Goal: Information Seeking & Learning: Learn about a topic

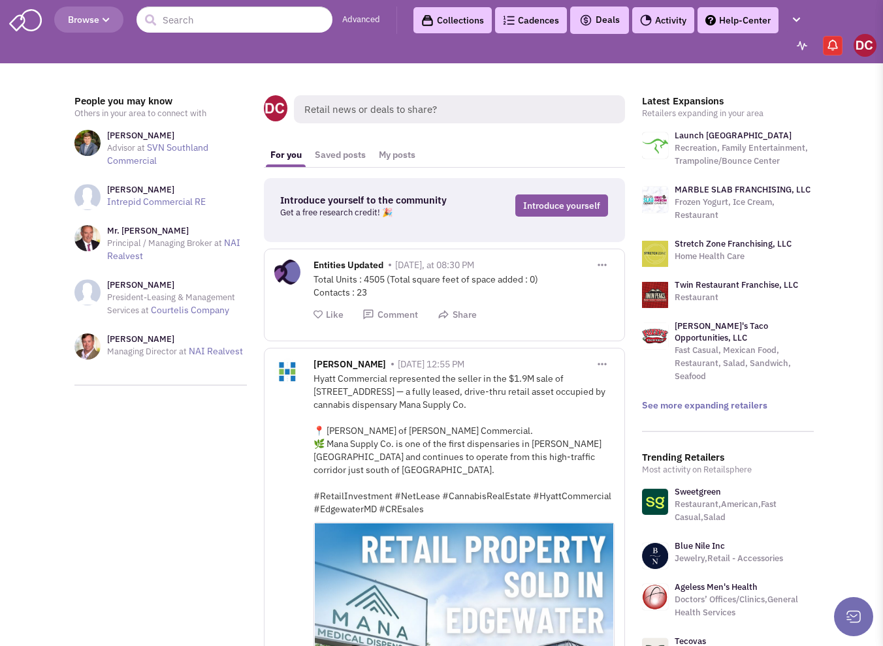
click at [95, 24] on span "Browse" at bounding box center [89, 20] width 42 height 12
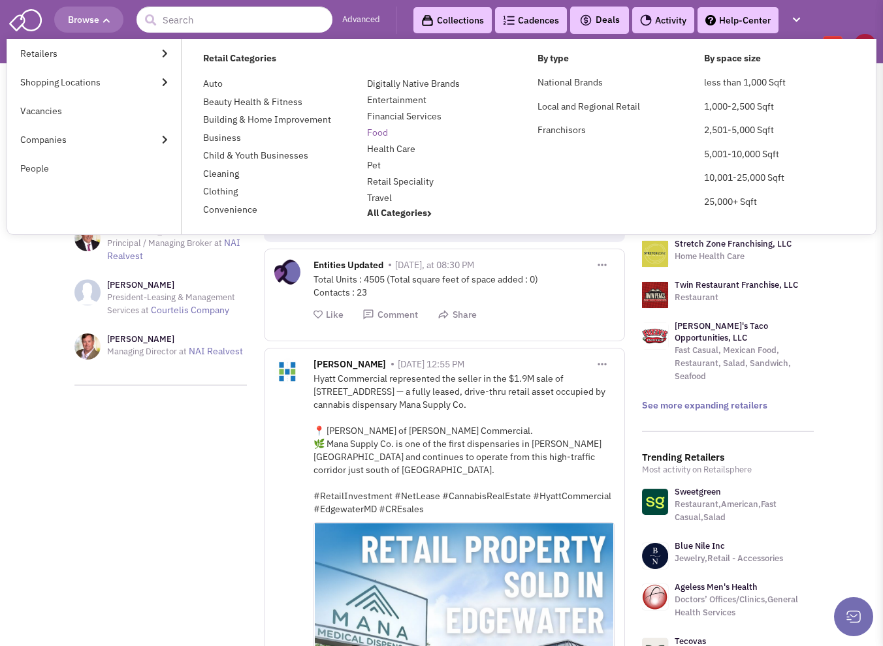
click at [375, 132] on link "Food" at bounding box center [377, 133] width 21 height 12
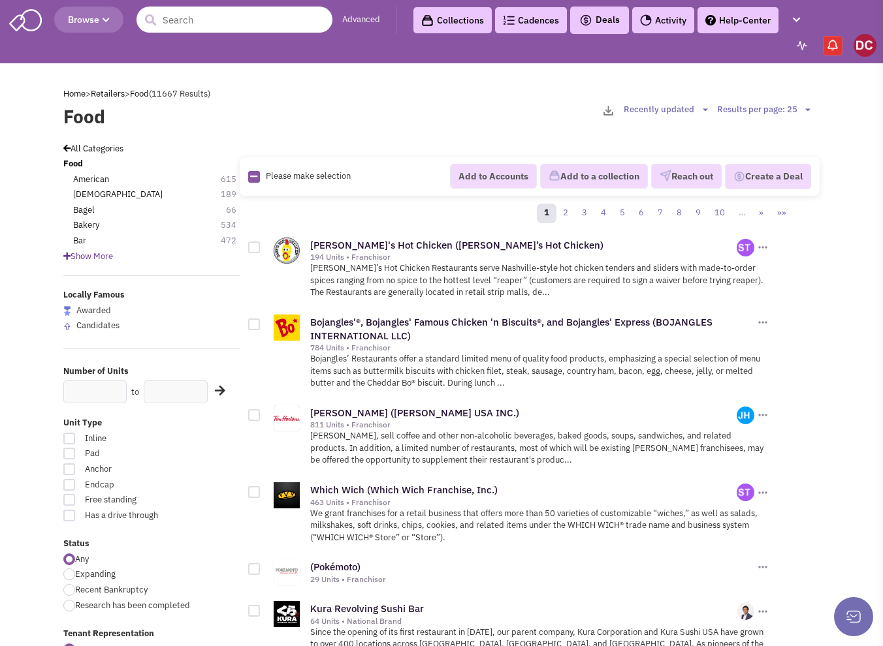
click at [300, 29] on input "text" at bounding box center [234, 20] width 196 height 26
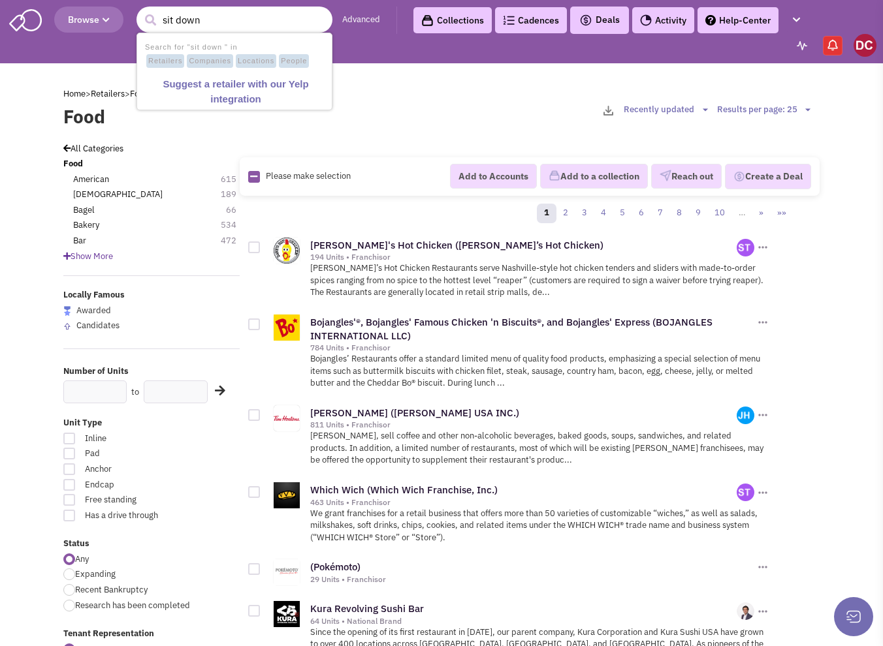
click at [172, 15] on input "sit down" at bounding box center [234, 20] width 196 height 26
click at [176, 16] on input "sit down" at bounding box center [234, 20] width 196 height 26
click at [176, 22] on input "sit down" at bounding box center [234, 20] width 196 height 26
type input "sitdown"
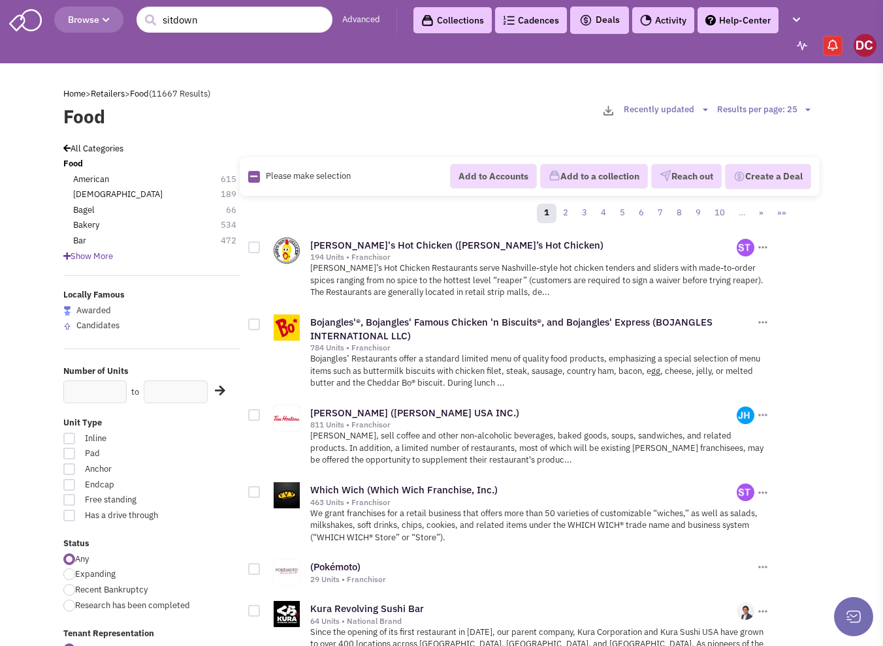
click at [82, 487] on span "Endcap" at bounding box center [130, 485] width 109 height 12
click at [185, 487] on input "Endcap" at bounding box center [189, 486] width 8 height 8
checkbox input "true"
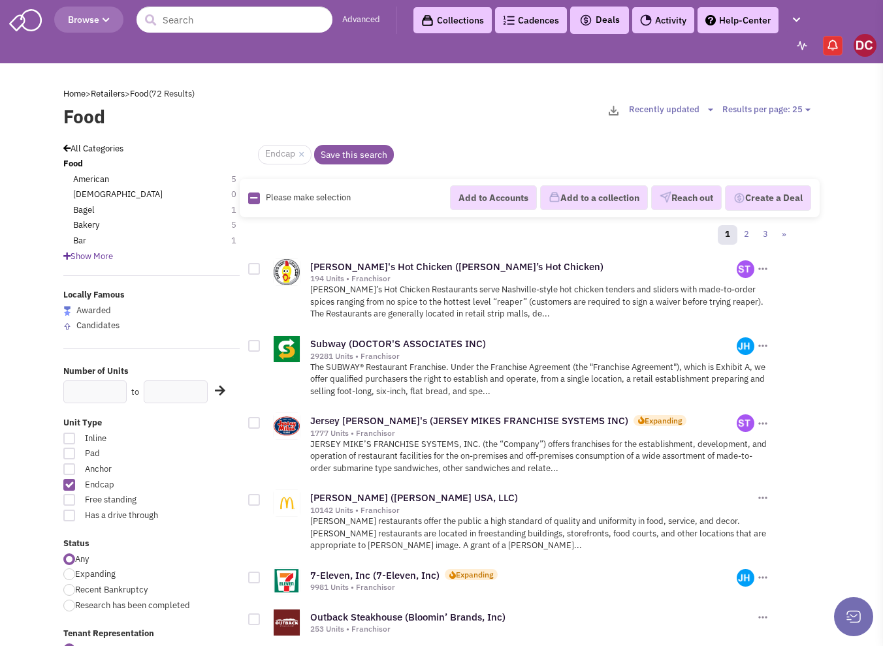
click at [76, 439] on label "Inline" at bounding box center [151, 439] width 176 height 12
click at [185, 439] on input "Inline" at bounding box center [189, 439] width 8 height 8
checkbox input "true"
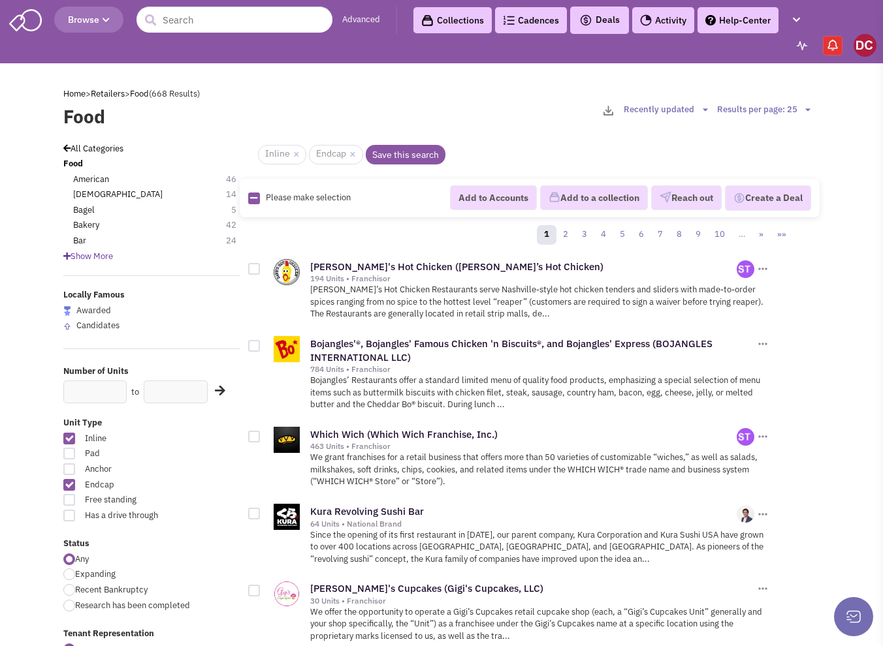
click at [71, 497] on div at bounding box center [69, 500] width 12 height 12
click at [185, 497] on input "Free standing" at bounding box center [189, 501] width 8 height 8
click at [71, 495] on div at bounding box center [69, 500] width 12 height 12
click at [185, 497] on input "Free standing" at bounding box center [189, 501] width 8 height 8
checkbox input "true"
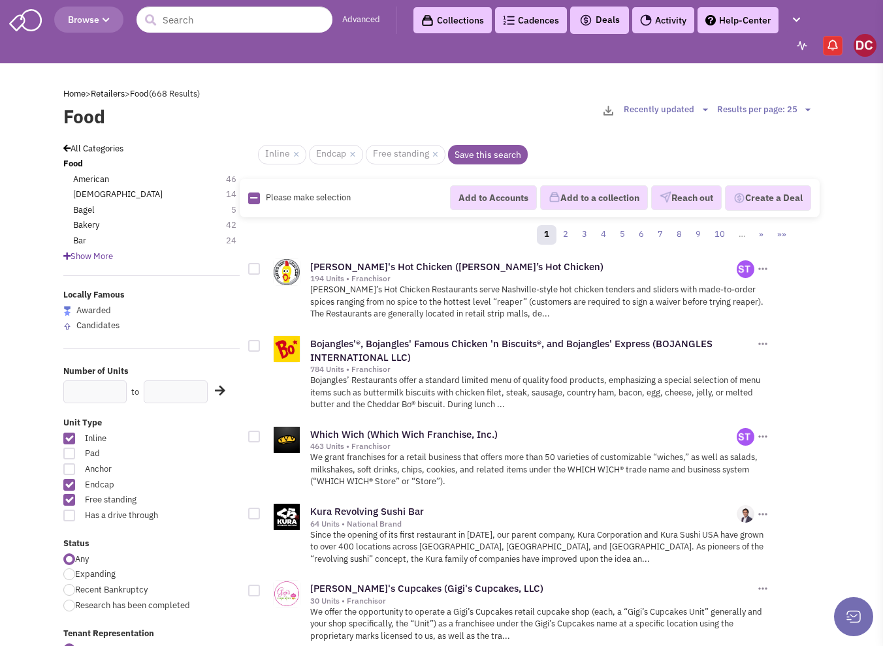
click at [76, 257] on span "Show More" at bounding box center [88, 256] width 50 height 11
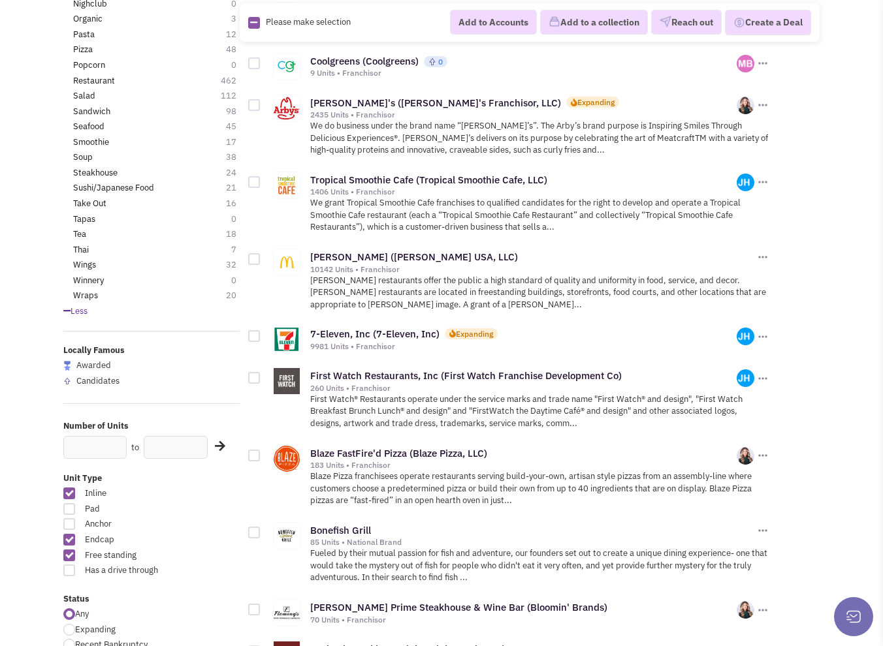
scroll to position [979, 0]
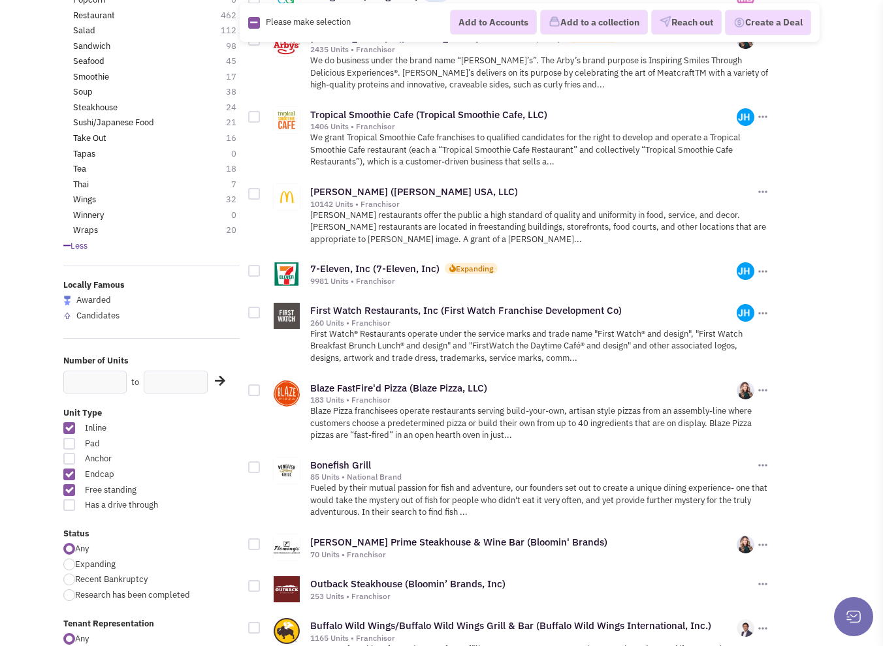
click at [73, 429] on div at bounding box center [69, 428] width 12 height 12
click at [185, 429] on input "Inline" at bounding box center [189, 429] width 8 height 8
checkbox input "false"
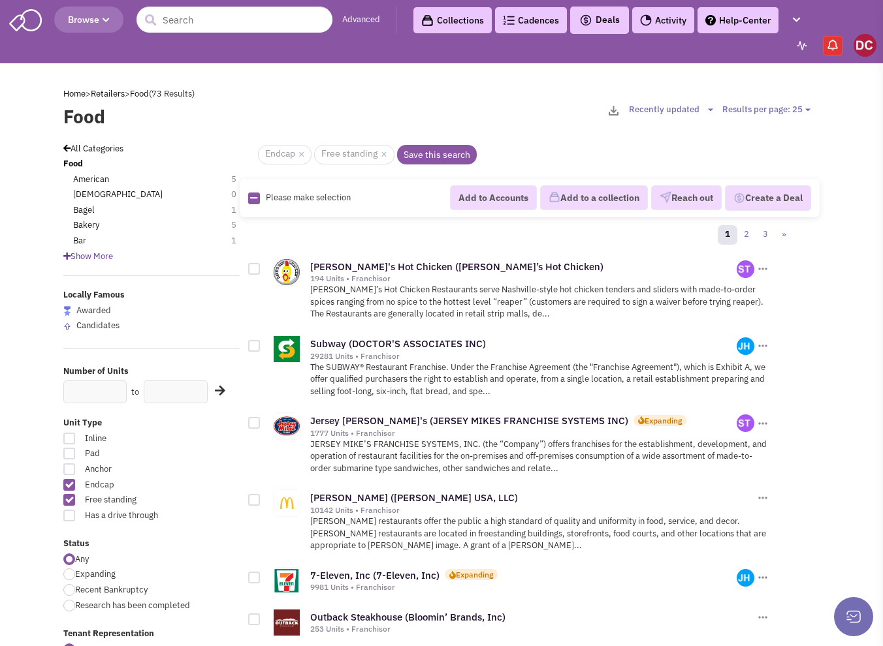
click at [65, 503] on div at bounding box center [69, 500] width 12 height 12
click at [185, 503] on input "Free standing" at bounding box center [189, 501] width 8 height 8
checkbox input "false"
click at [68, 489] on label "Endcap" at bounding box center [151, 485] width 176 height 12
click at [185, 489] on input "Endcap" at bounding box center [189, 486] width 8 height 8
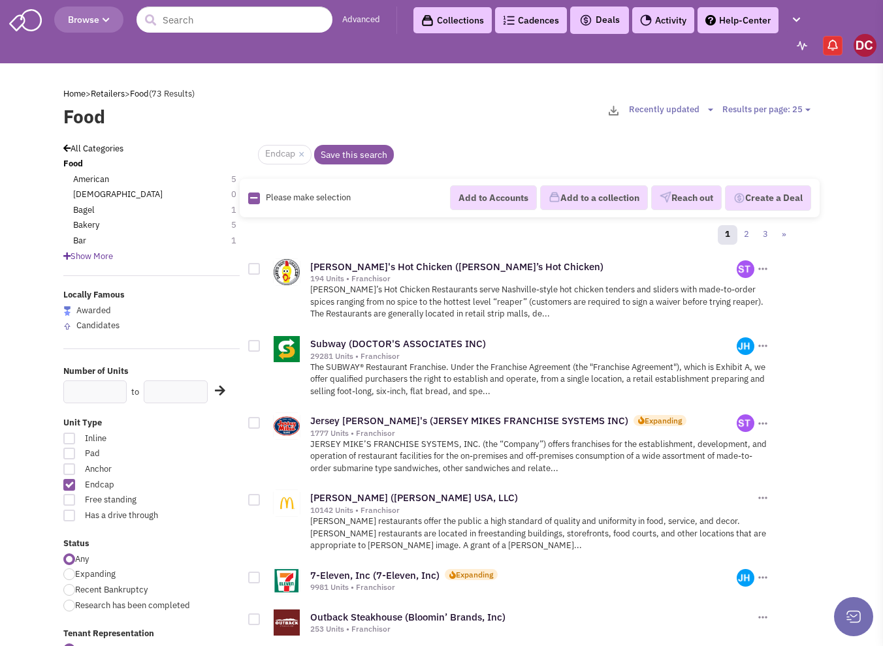
checkbox input "false"
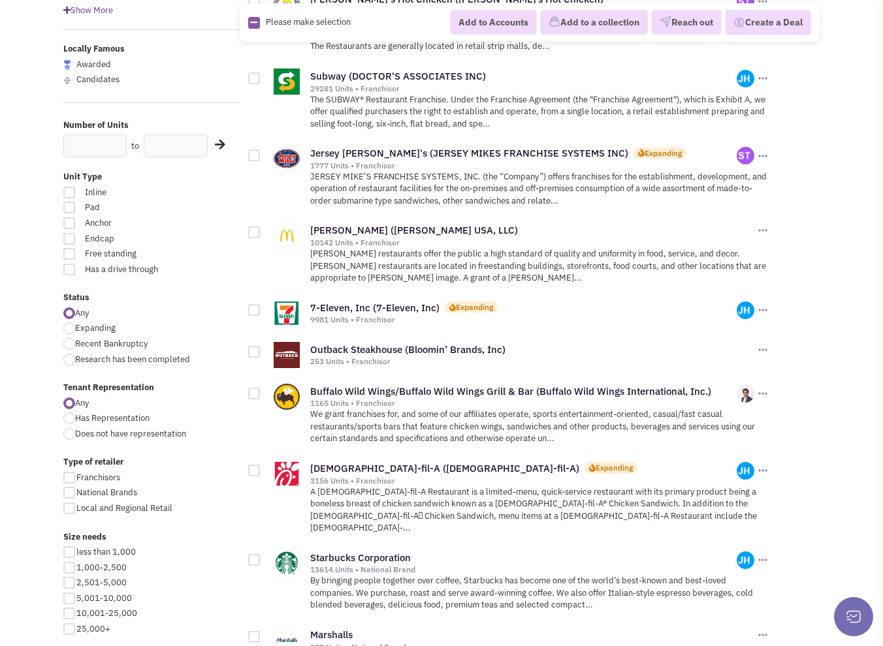
scroll to position [261, 0]
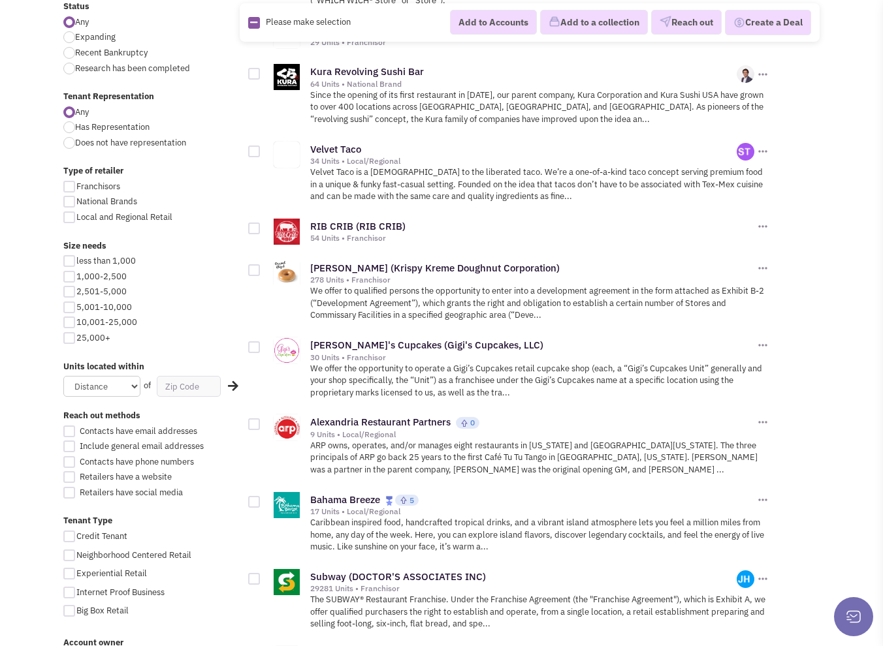
scroll to position [457, 0]
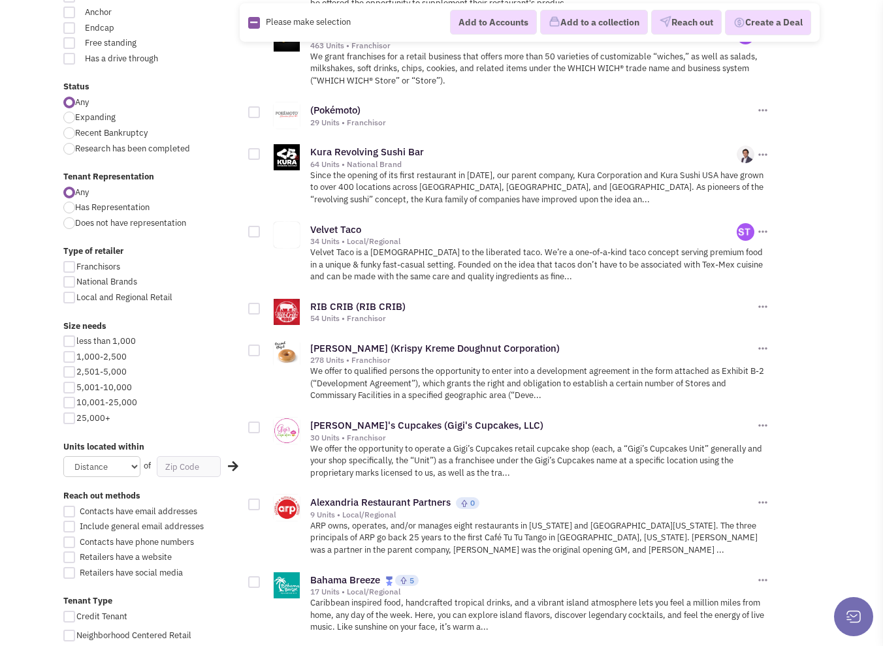
click at [73, 383] on div at bounding box center [69, 388] width 12 height 12
click at [76, 385] on input "5,001-10,000" at bounding box center [80, 389] width 8 height 8
checkbox input "true"
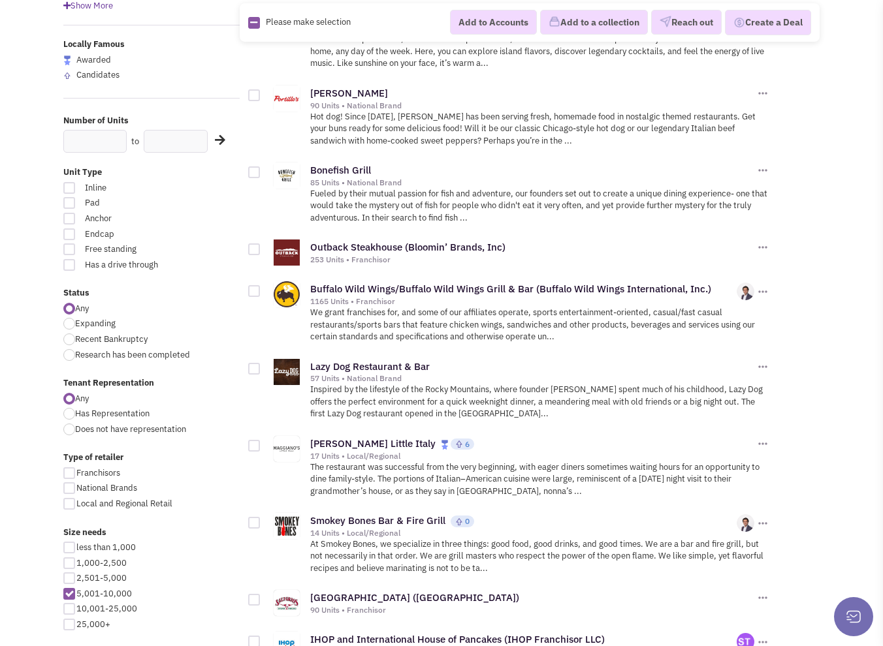
scroll to position [326, 0]
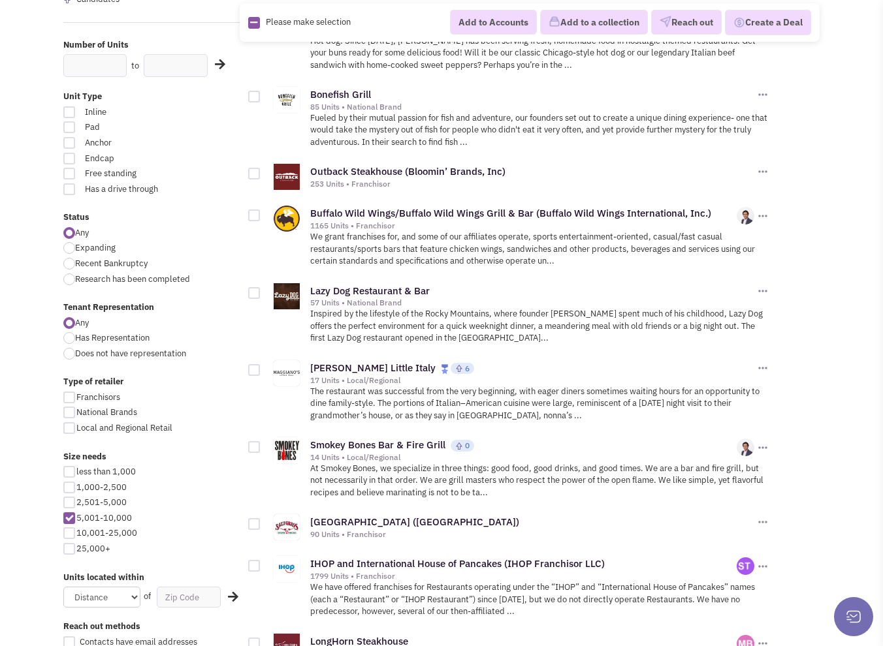
click at [70, 533] on div at bounding box center [69, 533] width 12 height 12
click at [76, 533] on input "10,001-25,000" at bounding box center [80, 534] width 8 height 8
checkbox input "true"
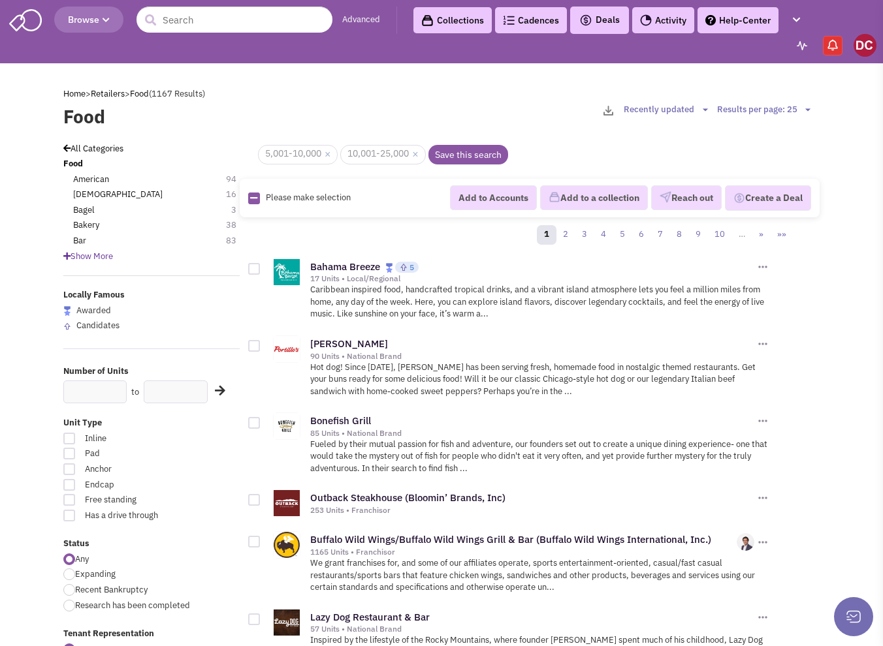
click at [99, 260] on span "Show More" at bounding box center [88, 256] width 50 height 11
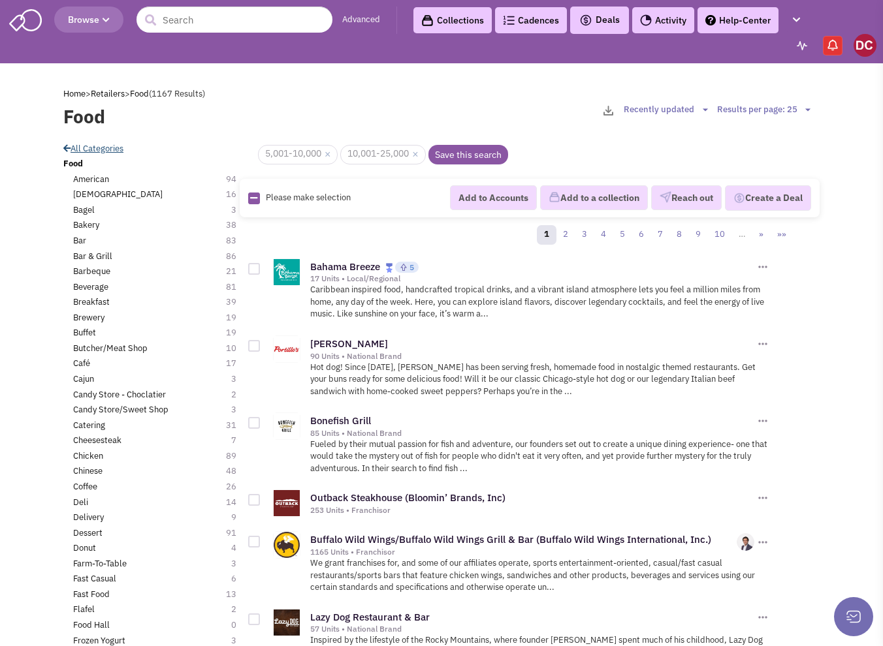
click at [68, 147] on icon at bounding box center [66, 148] width 7 height 8
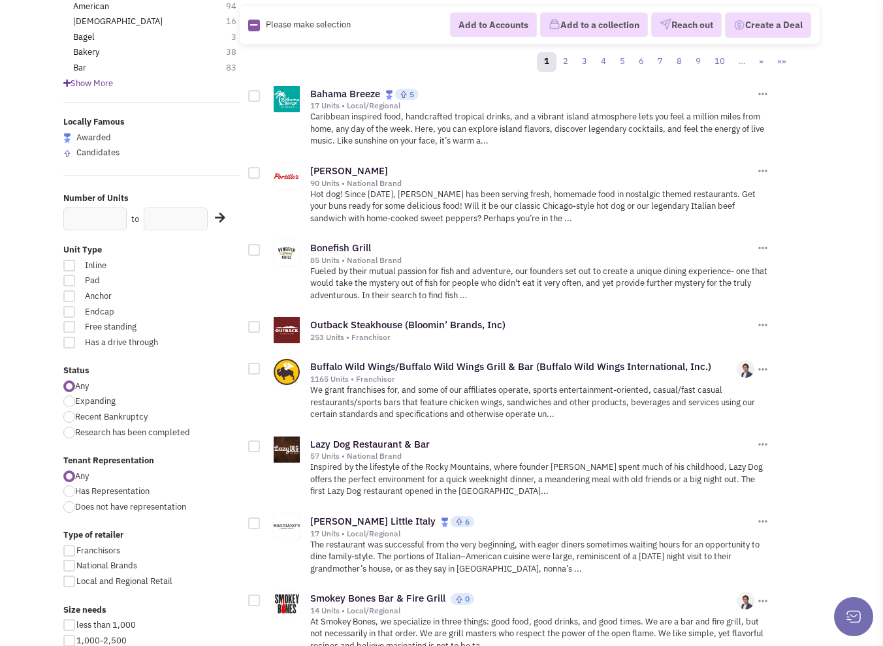
scroll to position [196, 0]
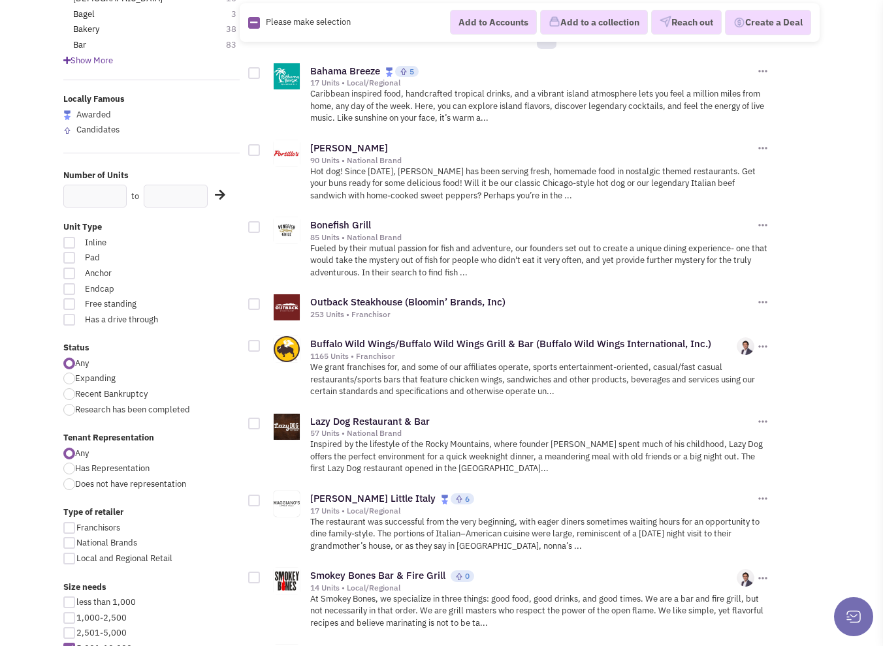
click at [86, 309] on span "Free standing" at bounding box center [130, 304] width 109 height 12
click at [185, 309] on input "Free standing" at bounding box center [189, 305] width 8 height 8
checkbox input "true"
click at [89, 292] on span "Endcap" at bounding box center [130, 289] width 109 height 12
click at [185, 292] on input "Endcap" at bounding box center [189, 290] width 8 height 8
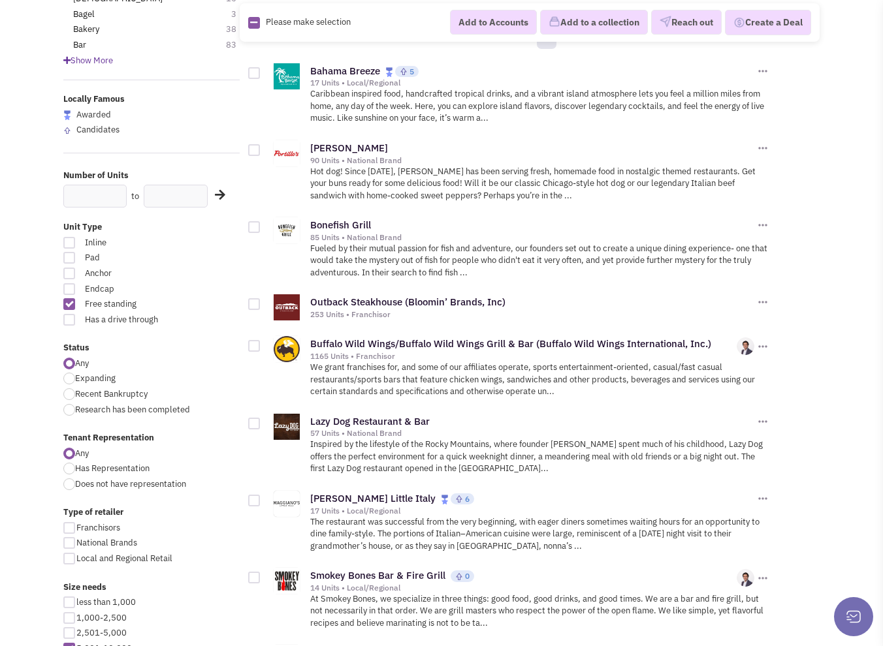
checkbox input "true"
click at [91, 270] on span "Anchor" at bounding box center [130, 274] width 109 height 12
click at [185, 270] on input "Anchor" at bounding box center [189, 274] width 8 height 8
checkbox input "true"
click at [93, 262] on span "Pad" at bounding box center [130, 258] width 109 height 12
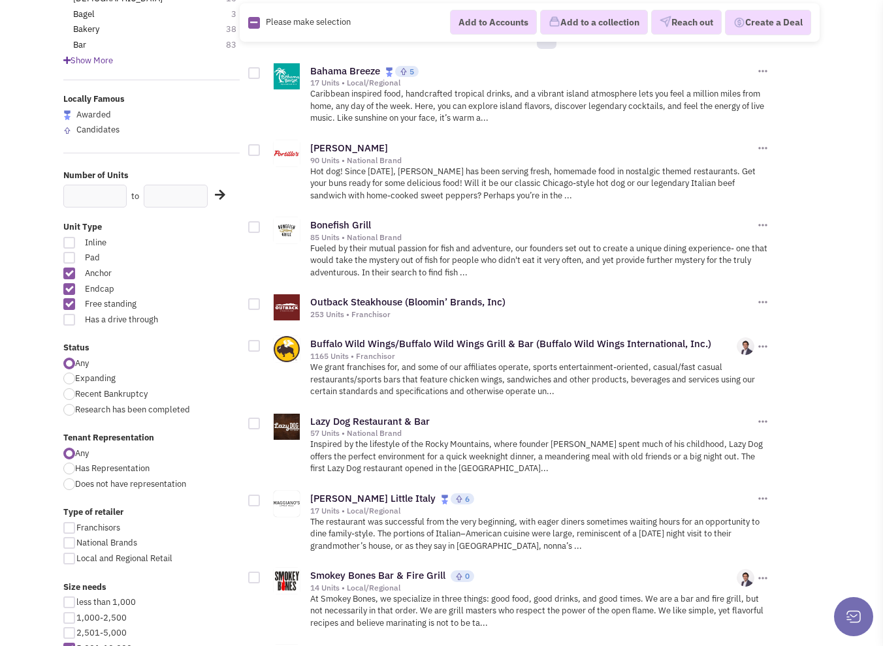
click at [185, 262] on input "Pad" at bounding box center [189, 259] width 8 height 8
checkbox input "true"
click at [93, 241] on span "Inline" at bounding box center [130, 243] width 109 height 12
click at [185, 241] on input "Inline" at bounding box center [189, 244] width 8 height 8
checkbox input "true"
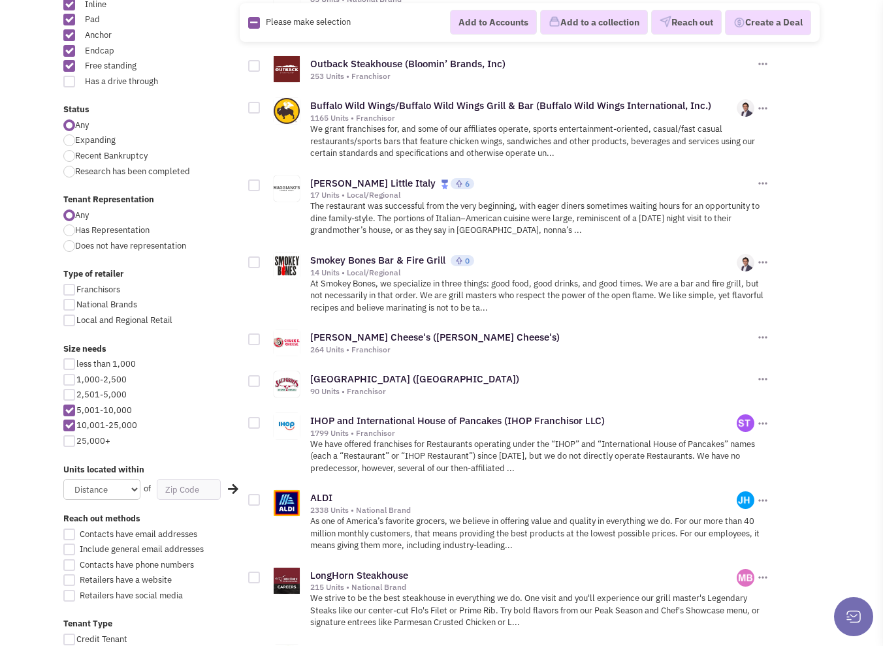
scroll to position [457, 0]
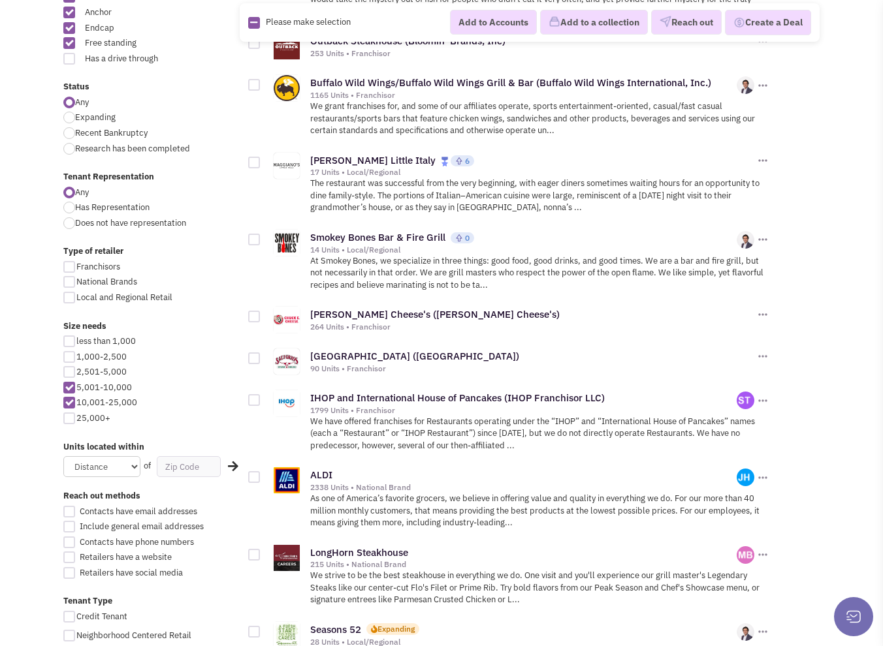
click at [118, 278] on span "National Brands" at bounding box center [106, 281] width 61 height 11
click at [85, 279] on input "National Brands" at bounding box center [80, 283] width 8 height 8
checkbox input "true"
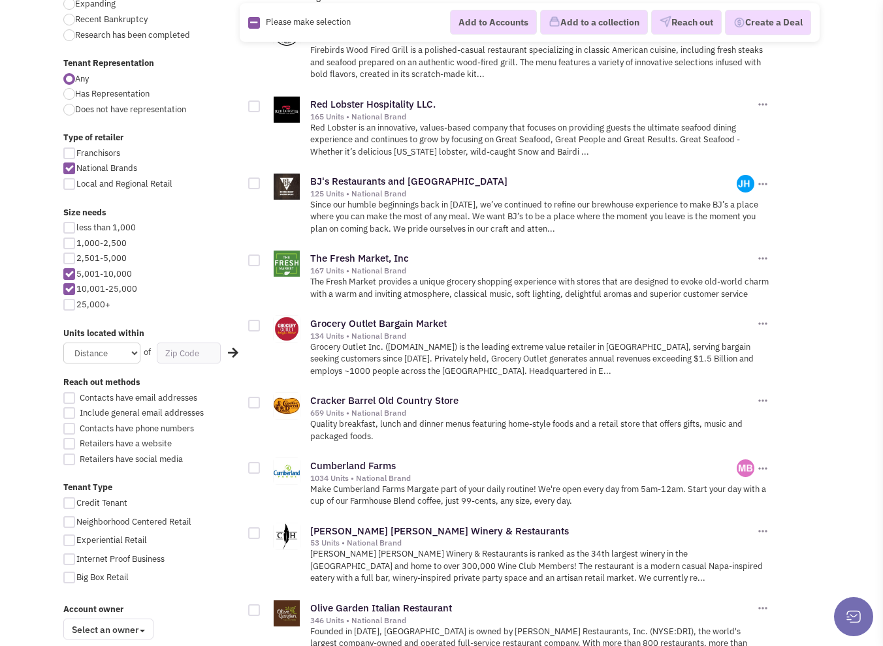
scroll to position [588, 0]
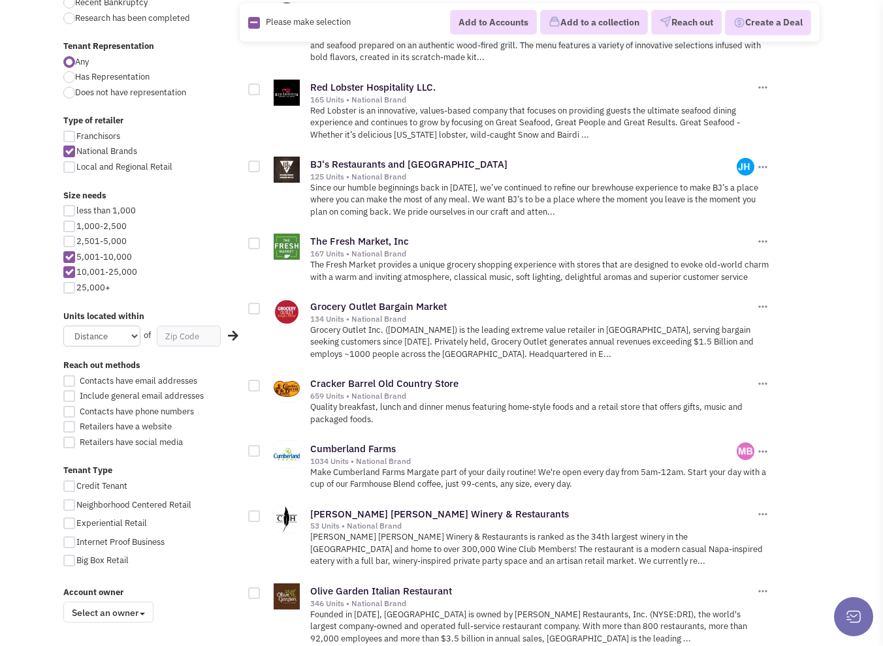
click at [154, 379] on span "Contacts have email addresses" at bounding box center [139, 380] width 118 height 11
click at [85, 379] on input "Contacts have email addresses" at bounding box center [80, 382] width 8 height 8
checkbox input "true"
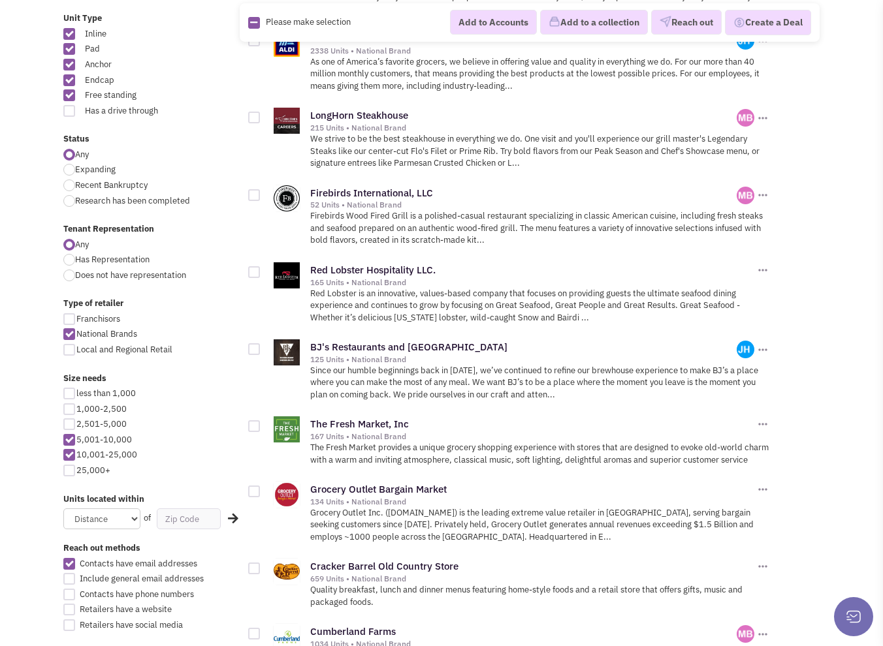
scroll to position [384, 0]
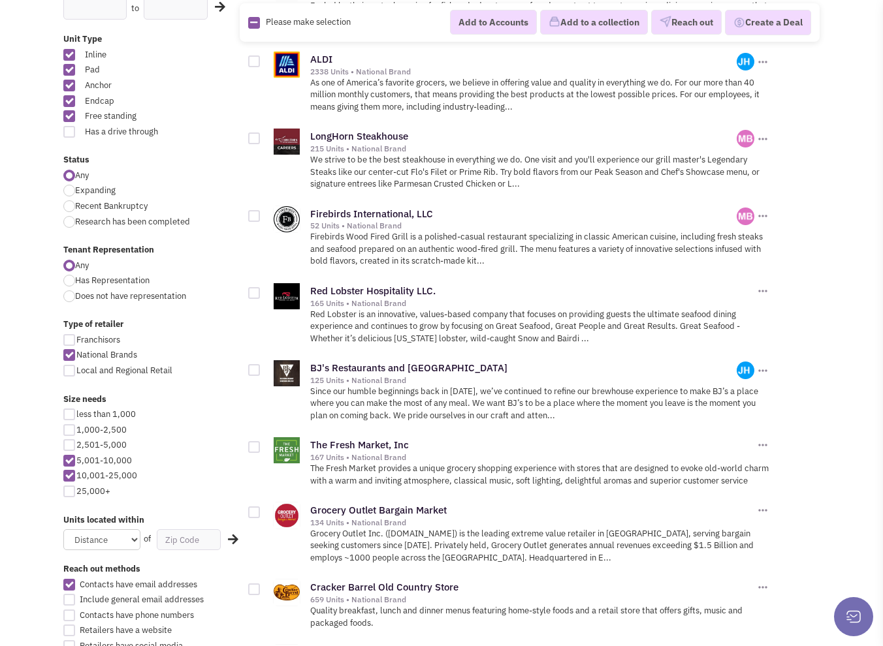
click at [73, 350] on div at bounding box center [69, 355] width 12 height 12
click at [76, 352] on input "National Brands" at bounding box center [80, 356] width 8 height 8
checkbox input "false"
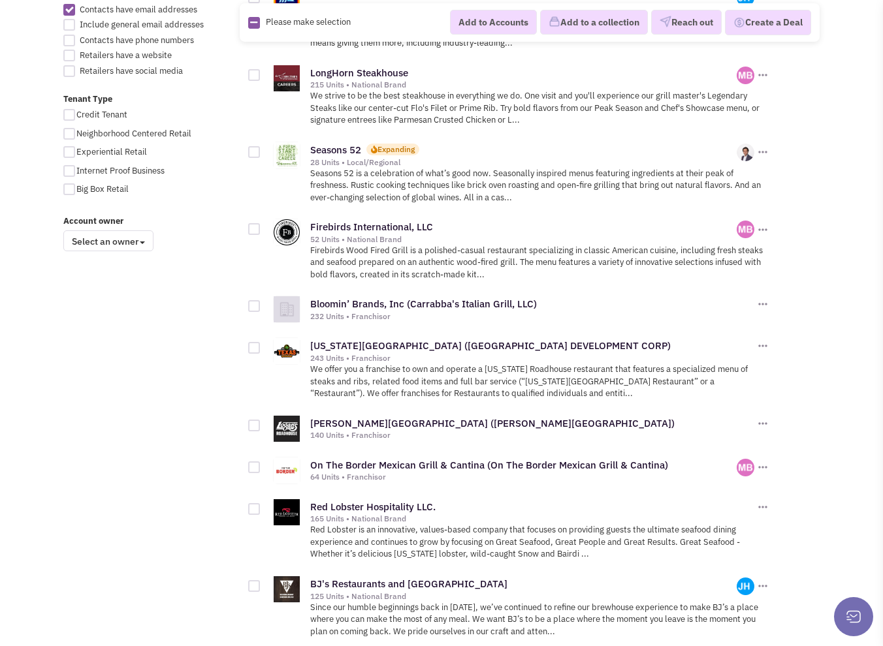
scroll to position [1520, 0]
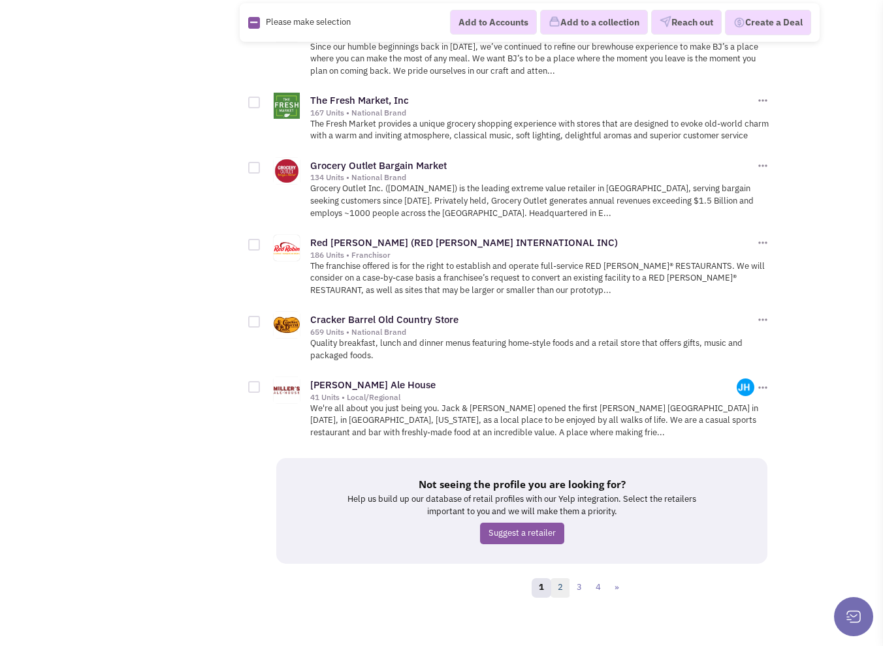
click at [559, 582] on link "2" at bounding box center [560, 588] width 20 height 20
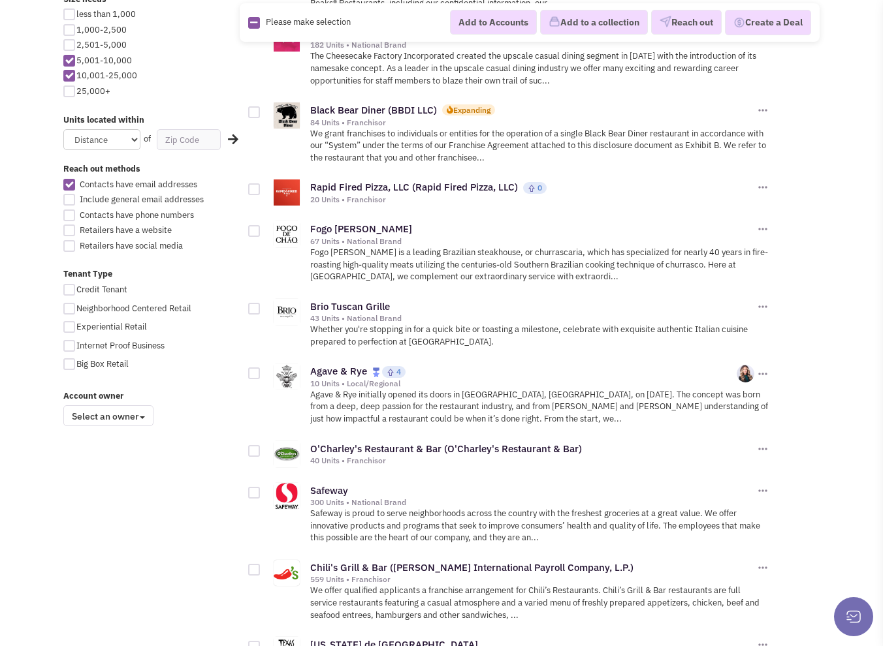
scroll to position [1555, 0]
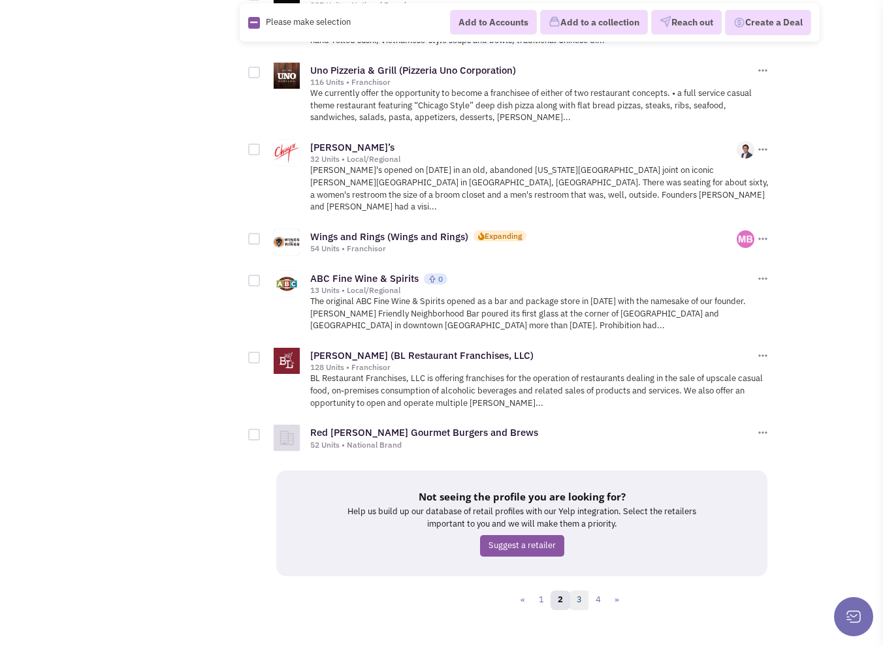
click at [578, 591] on link "3" at bounding box center [579, 601] width 20 height 20
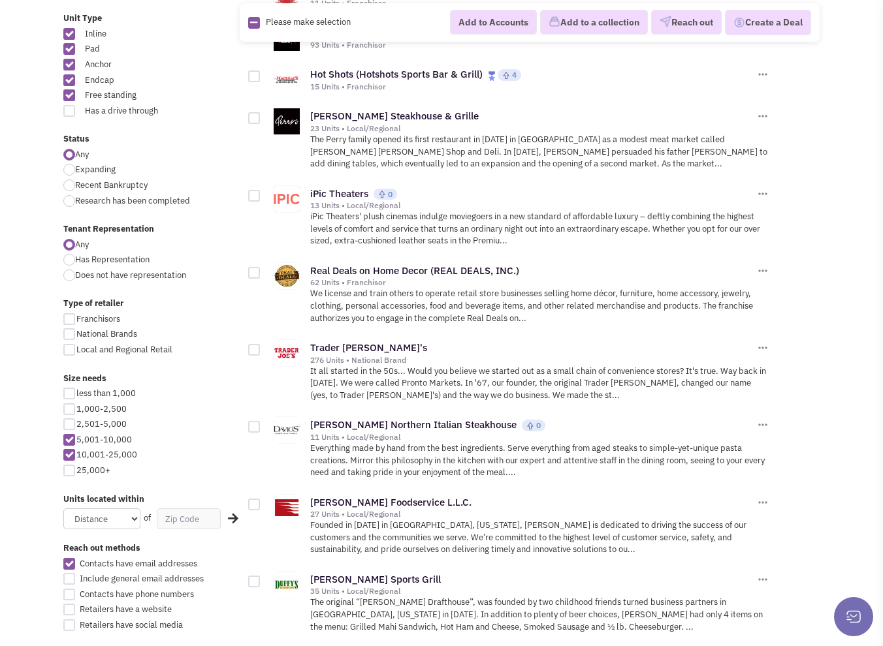
scroll to position [427, 0]
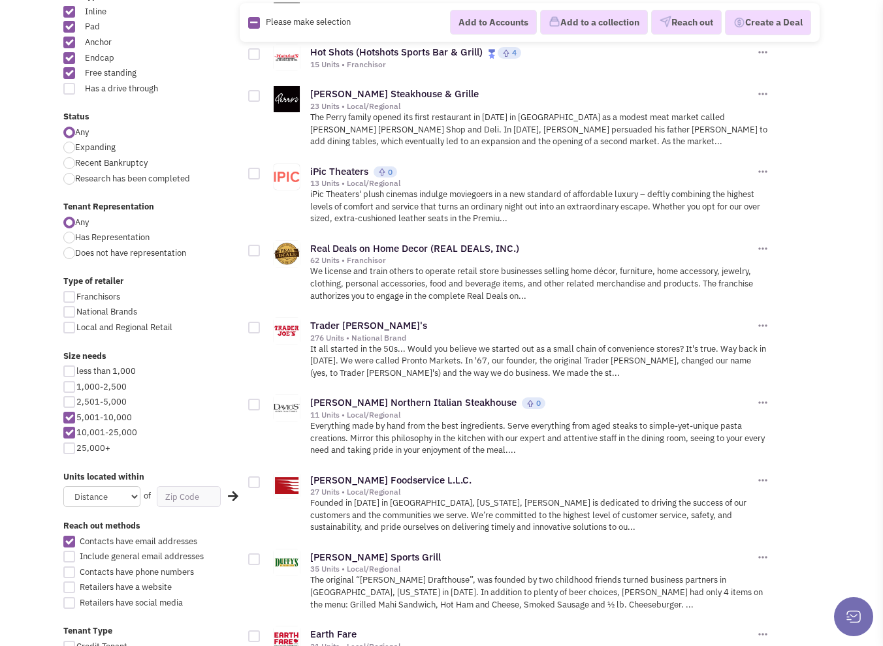
click at [54, 539] on body "Browse Advanced Collections Cadences 0 Deals" at bounding box center [441, 655] width 883 height 2164
click at [65, 538] on div at bounding box center [69, 542] width 12 height 12
click at [76, 539] on input "Contacts have email addresses" at bounding box center [80, 543] width 8 height 8
checkbox input "false"
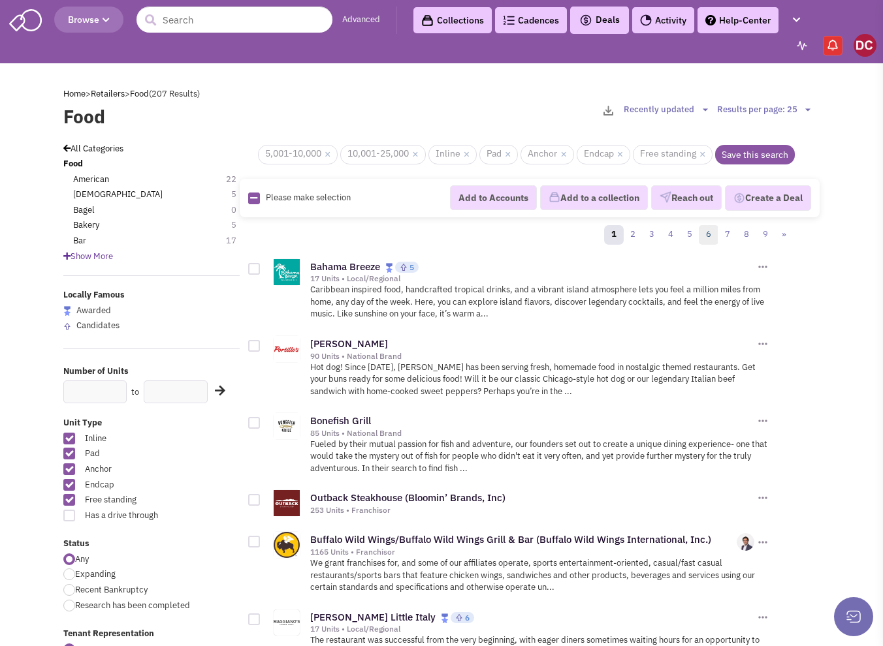
click at [709, 235] on link "6" at bounding box center [709, 235] width 20 height 20
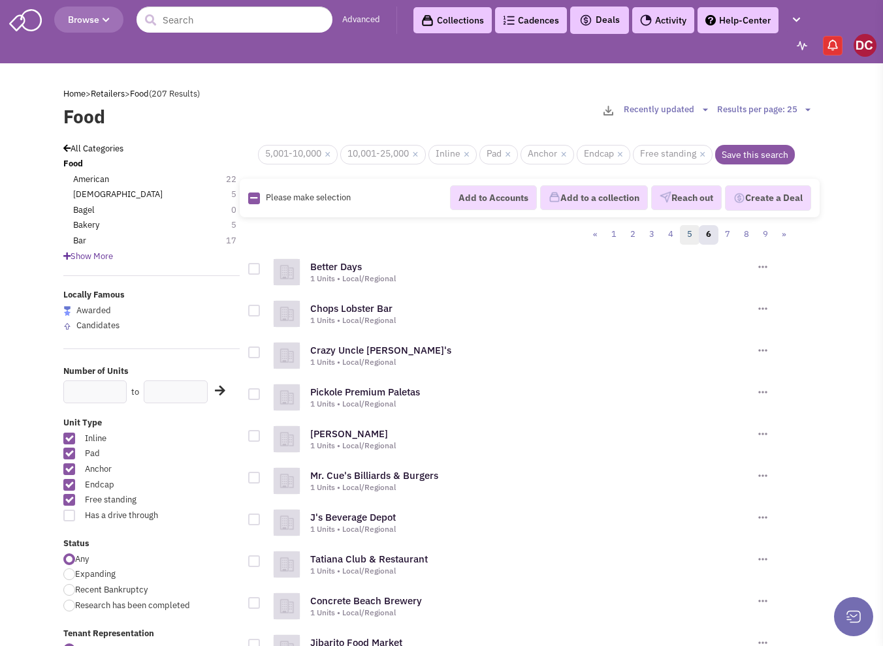
click at [685, 236] on link "5" at bounding box center [690, 235] width 20 height 20
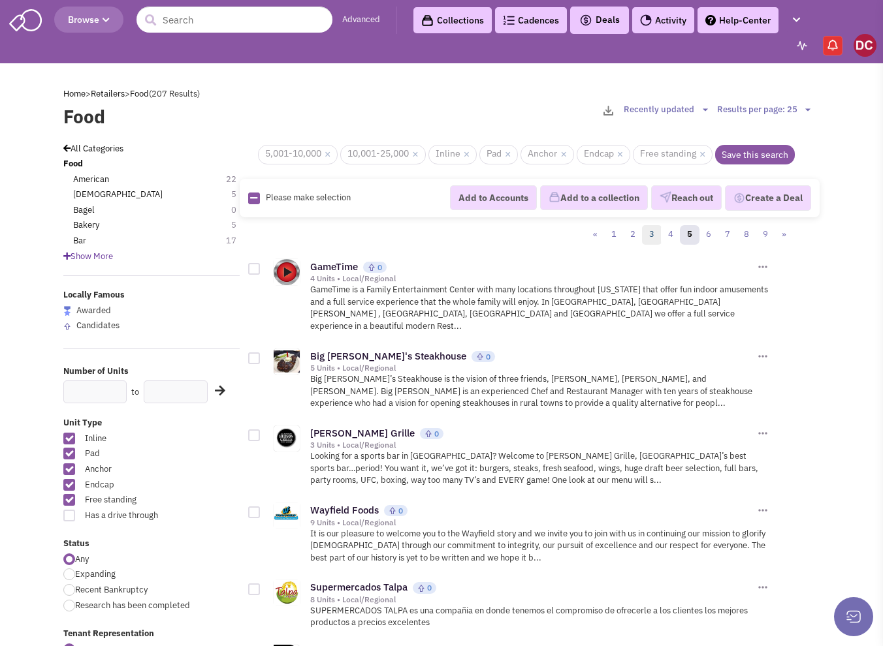
click at [654, 228] on link "3" at bounding box center [652, 235] width 20 height 20
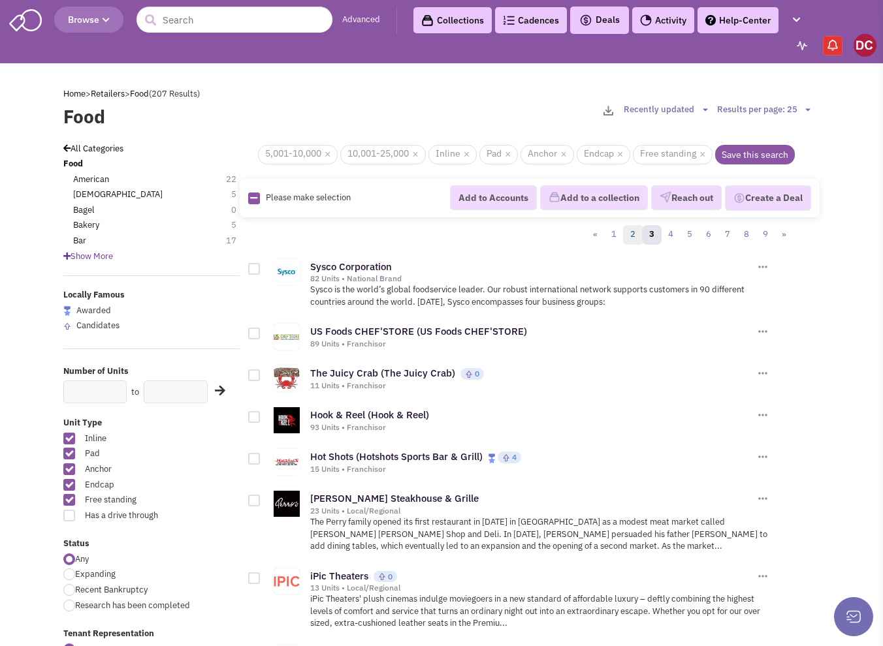
click at [629, 227] on link "2" at bounding box center [633, 235] width 20 height 20
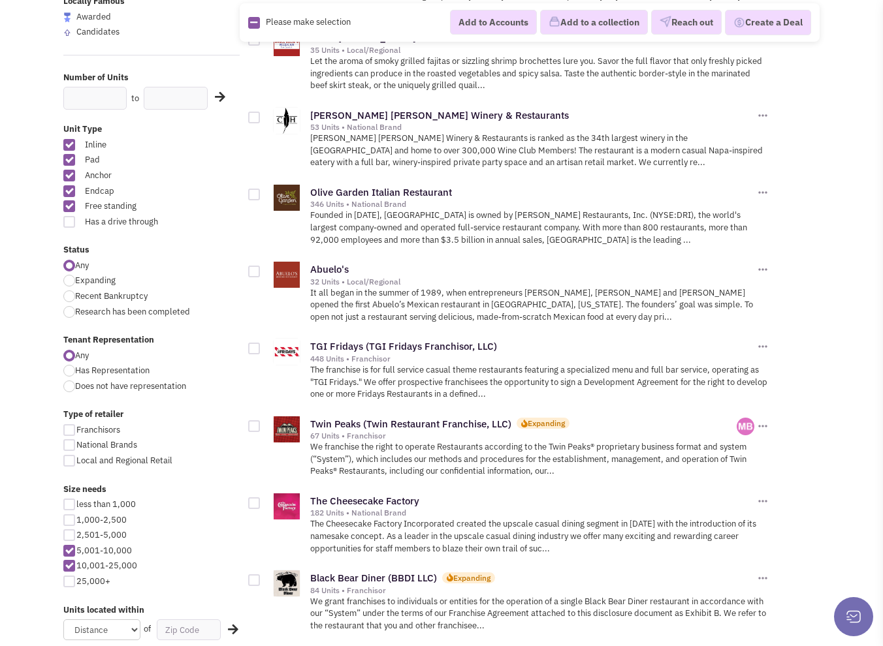
scroll to position [97, 0]
